Goal: Information Seeking & Learning: Learn about a topic

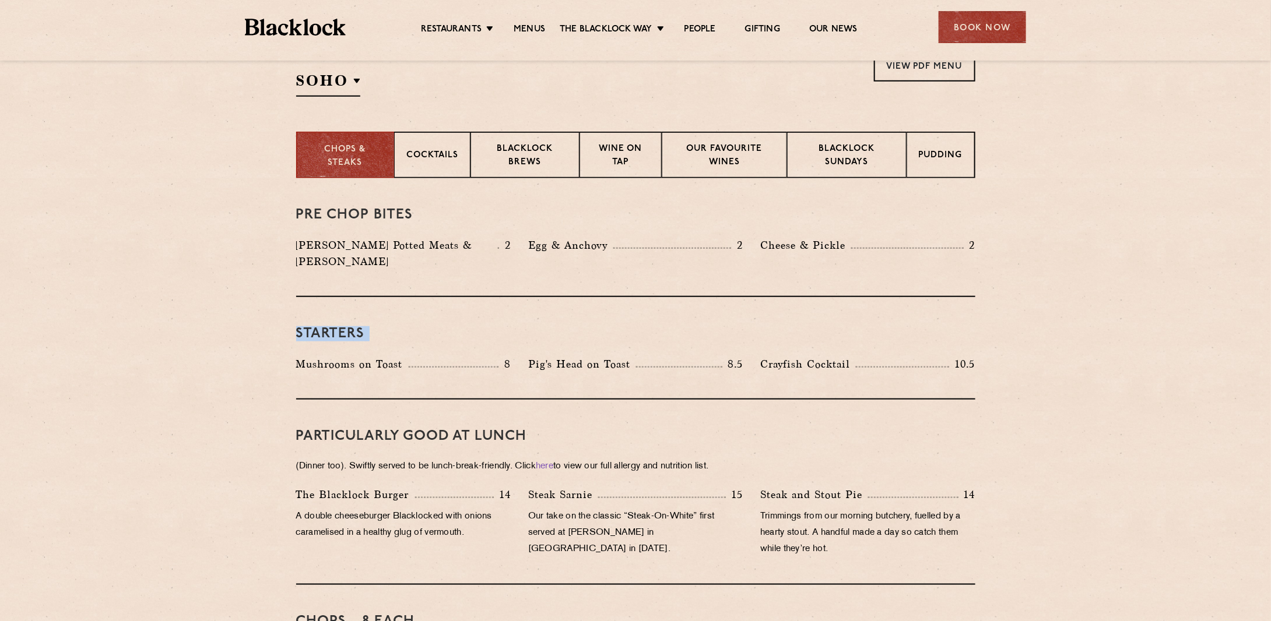
click at [311, 326] on h3 "Starters" at bounding box center [635, 333] width 679 height 15
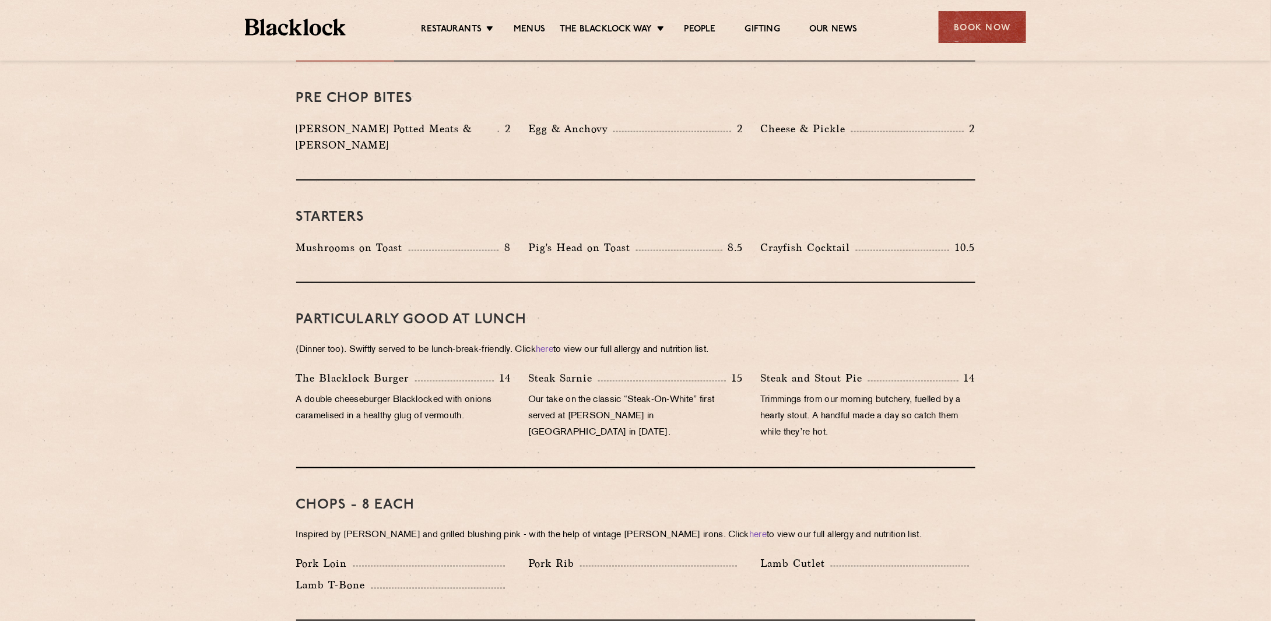
click at [380, 240] on p "Mushrooms on Toast" at bounding box center [352, 248] width 113 height 16
drag, startPoint x: 530, startPoint y: 226, endPoint x: 635, endPoint y: 231, distance: 104.5
click at [635, 240] on p "Pig's Head on Toast" at bounding box center [582, 248] width 108 height 16
click at [669, 210] on h3 "Starters" at bounding box center [635, 217] width 679 height 15
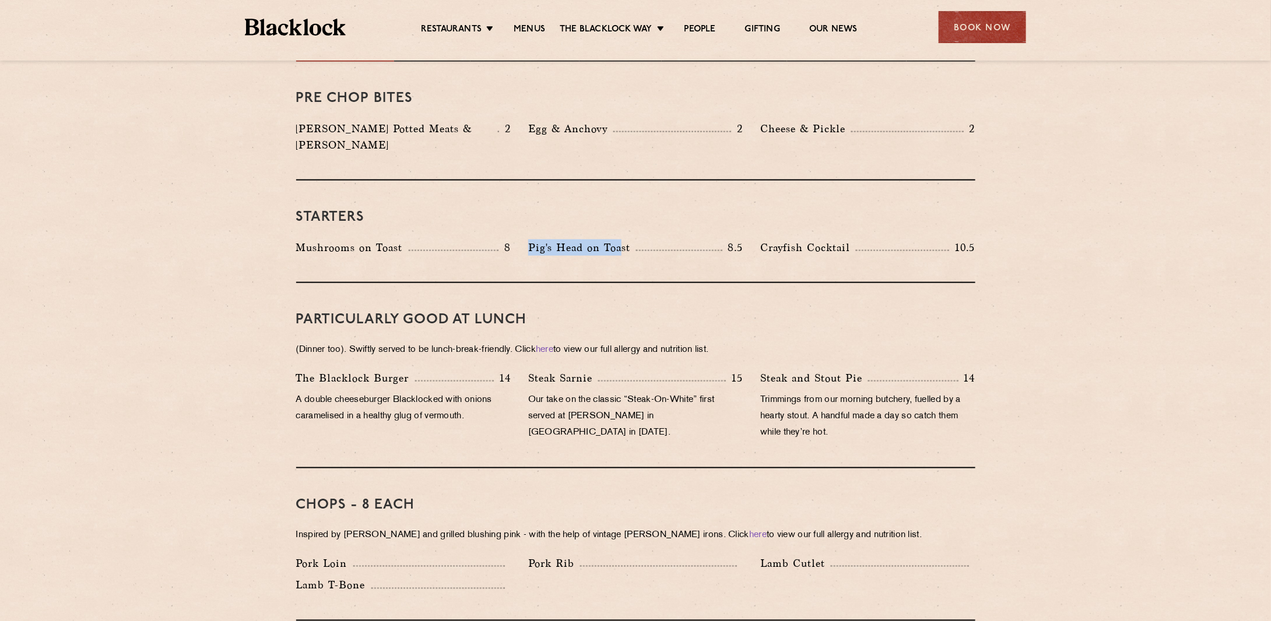
drag, startPoint x: 531, startPoint y: 234, endPoint x: 619, endPoint y: 229, distance: 88.2
click at [619, 240] on p "Pig's Head on Toast" at bounding box center [582, 248] width 108 height 16
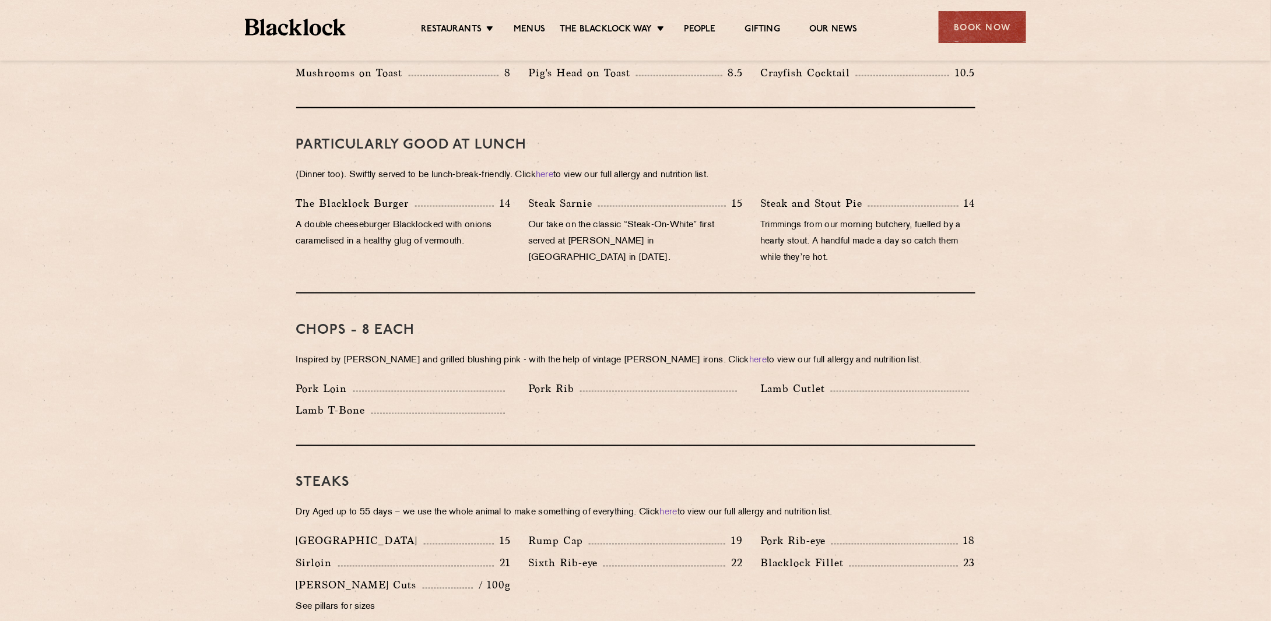
scroll to position [583, 0]
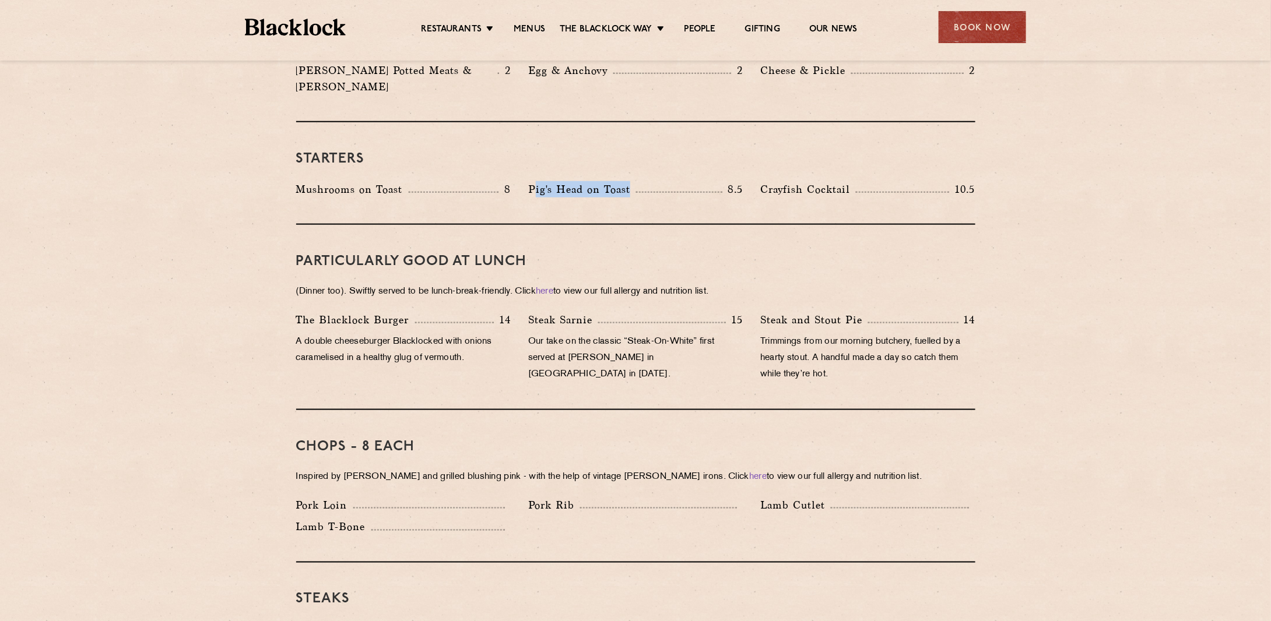
drag, startPoint x: 550, startPoint y: 173, endPoint x: 709, endPoint y: 205, distance: 162.5
click at [687, 181] on div "Pig's Head on Toast 8.5" at bounding box center [635, 189] width 215 height 16
click at [737, 225] on div "PARTICULARLY GOOD AT LUNCH (Dinner too). Swiftly served to be lunch-break-frien…" at bounding box center [635, 317] width 679 height 185
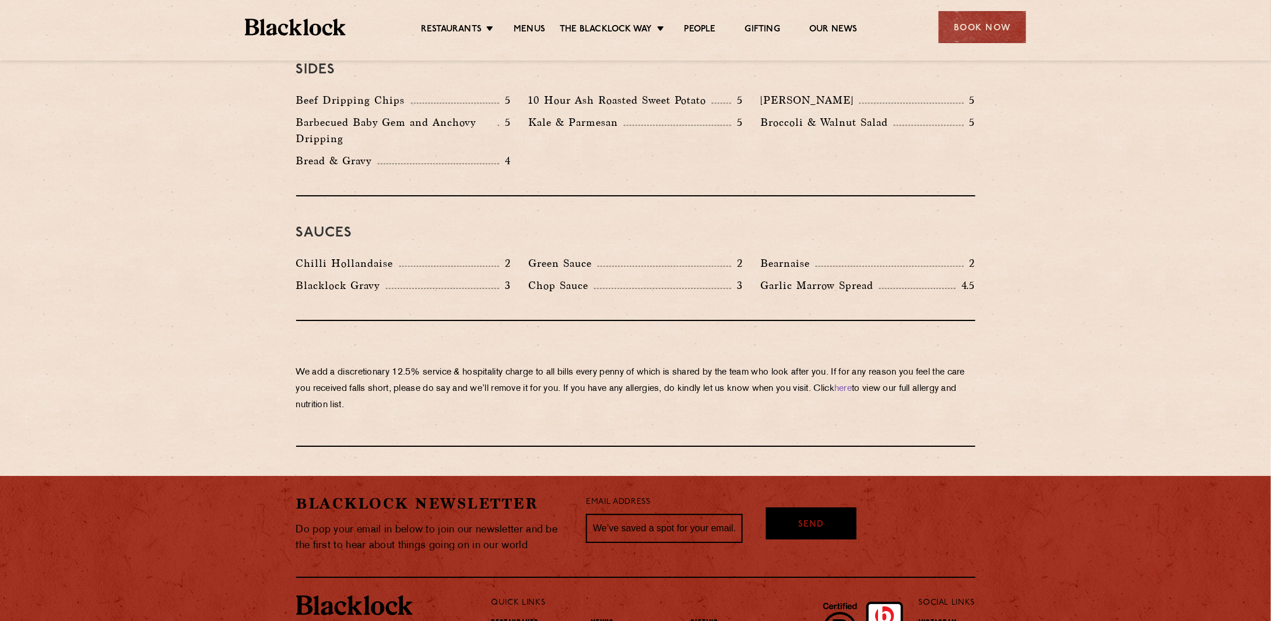
scroll to position [1890, 0]
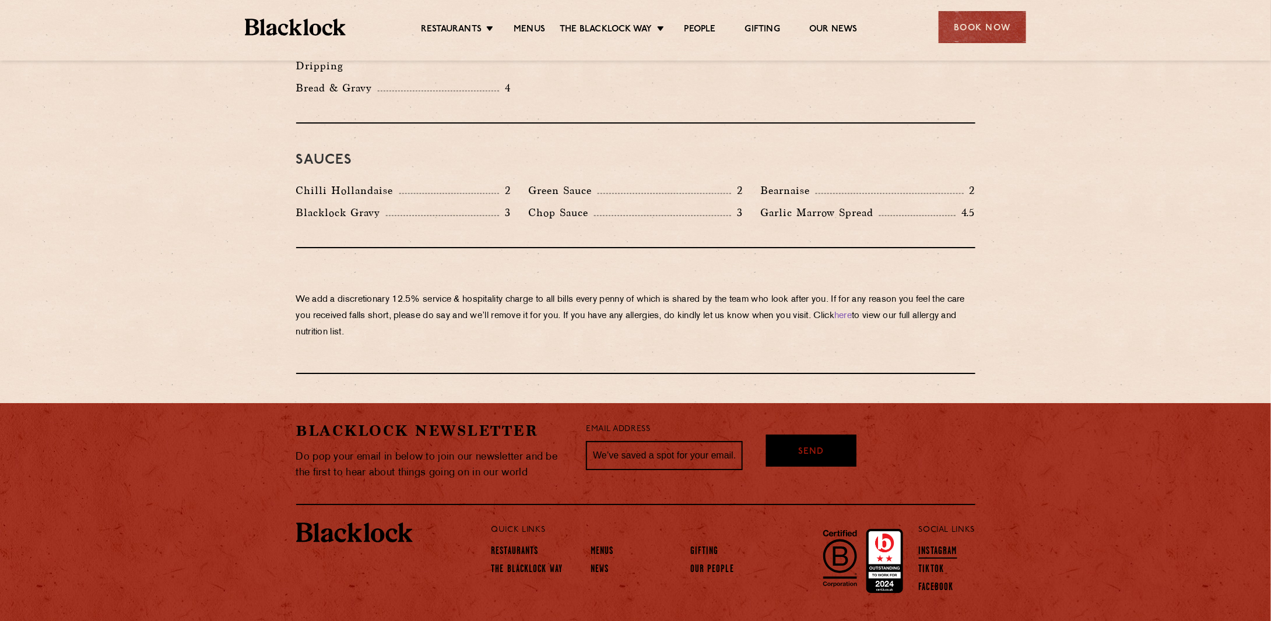
click at [943, 546] on link "Instagram" at bounding box center [938, 552] width 38 height 13
